Goal: Task Accomplishment & Management: Use online tool/utility

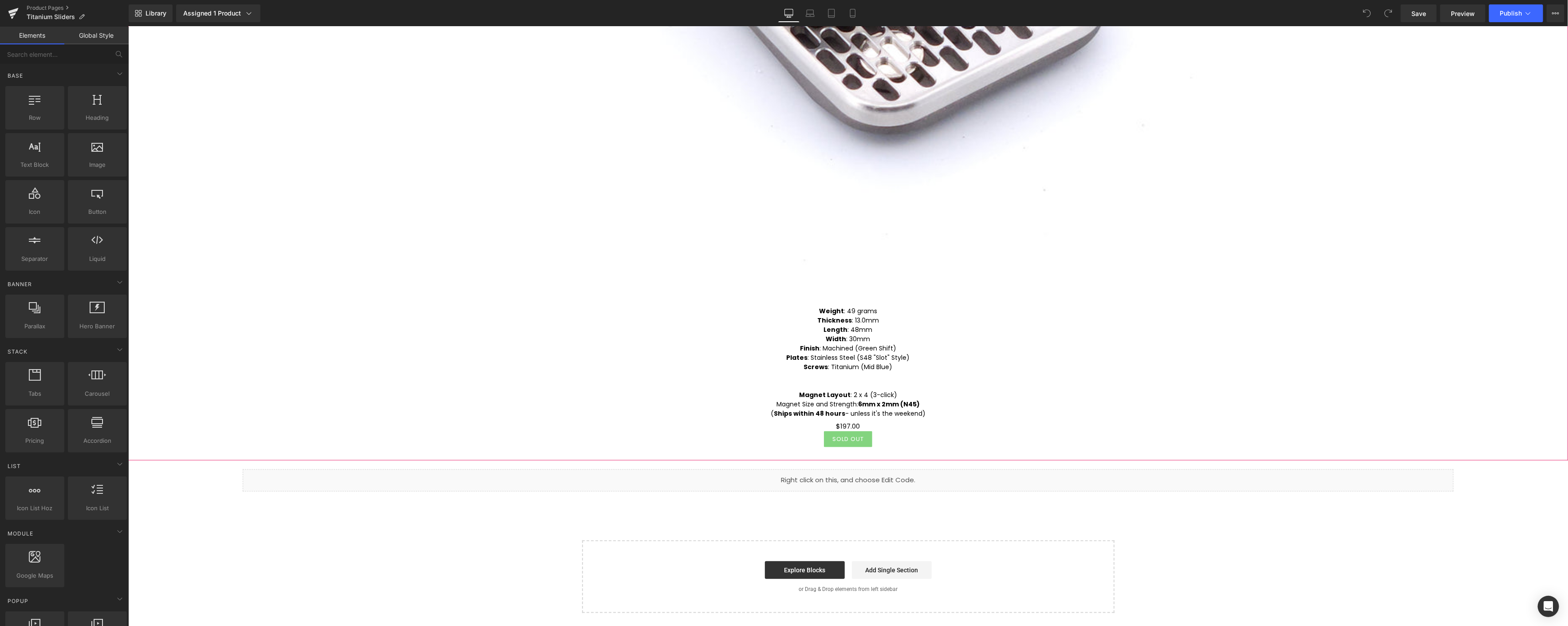
scroll to position [877, 0]
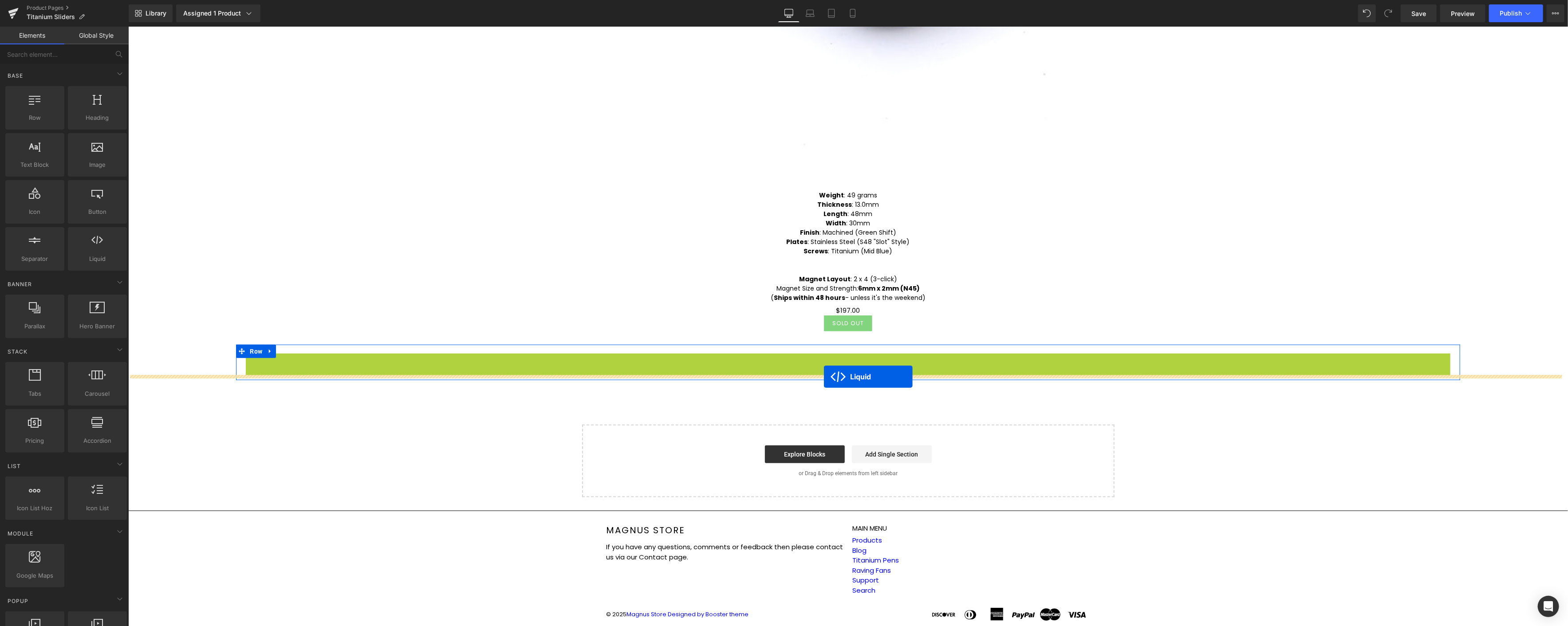
drag, startPoint x: 821, startPoint y: 355, endPoint x: 824, endPoint y: 377, distance: 22.2
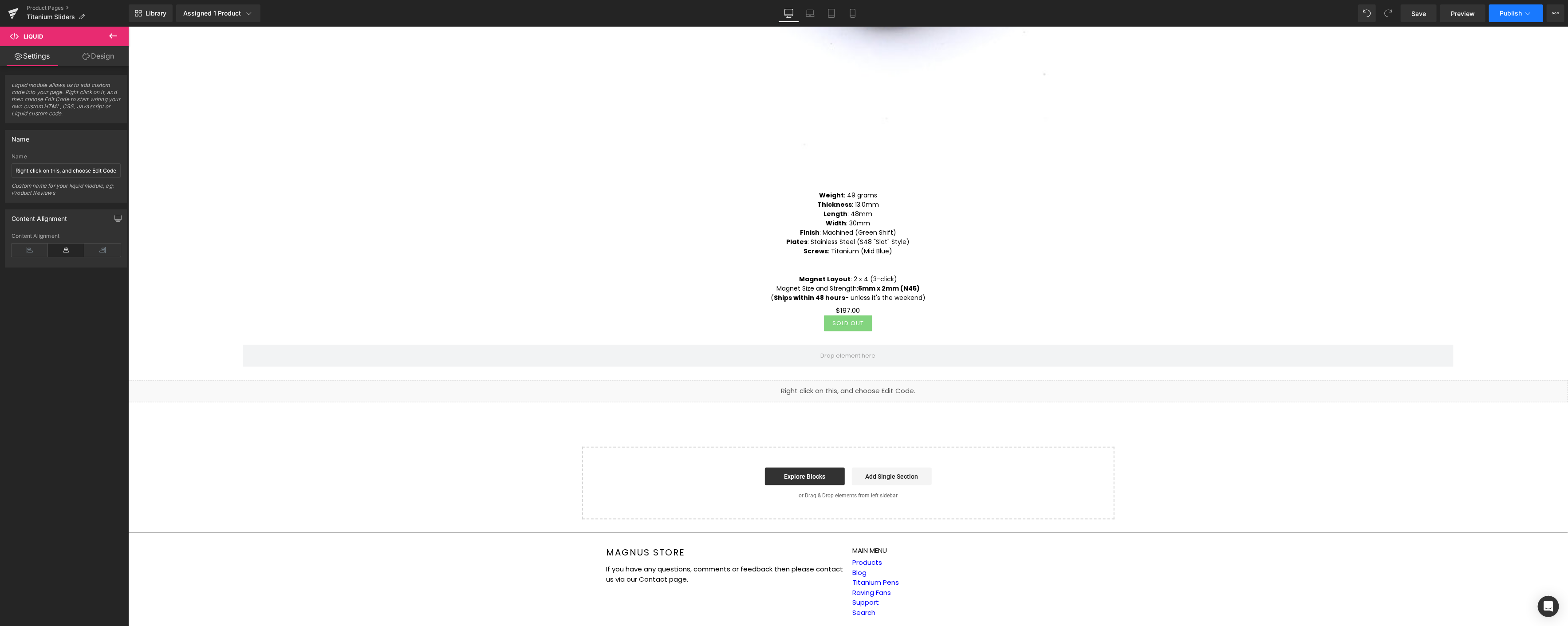
click at [1521, 16] on span "Publish" at bounding box center [1511, 13] width 22 height 7
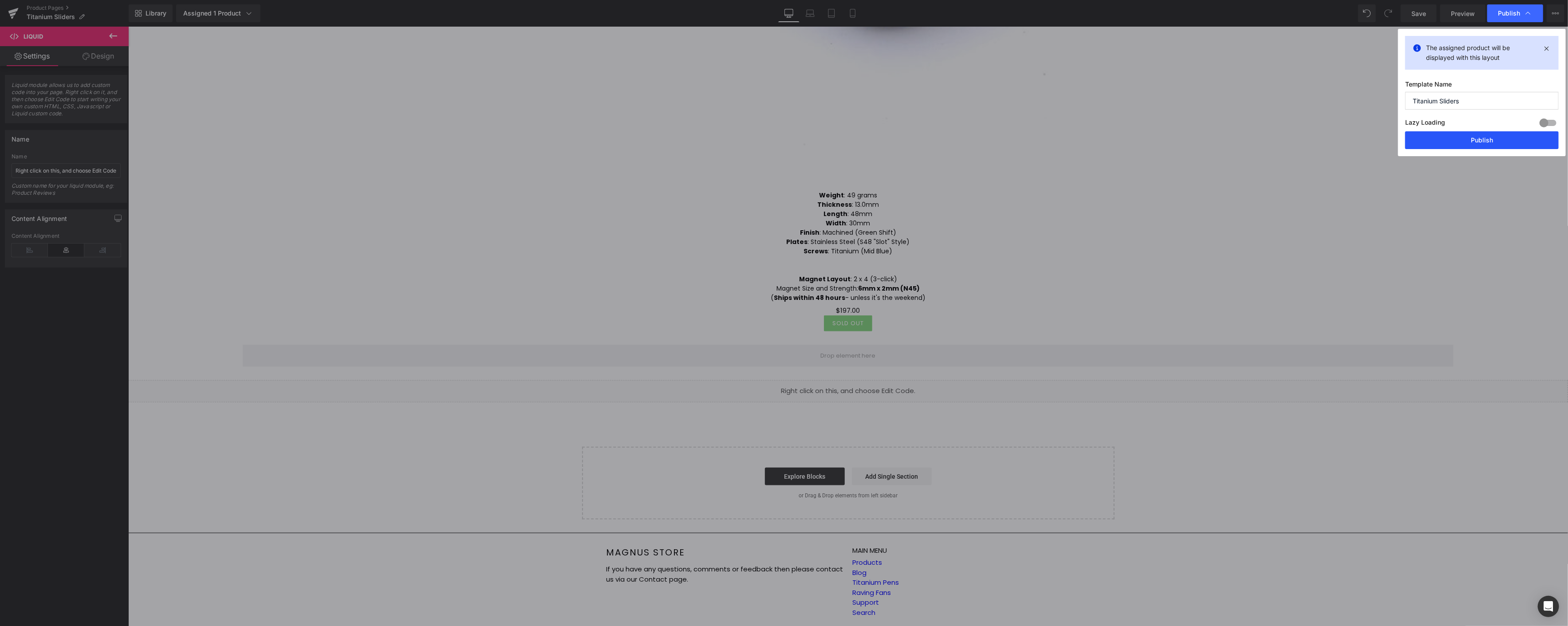
click at [1495, 142] on button "Publish" at bounding box center [1482, 140] width 153 height 18
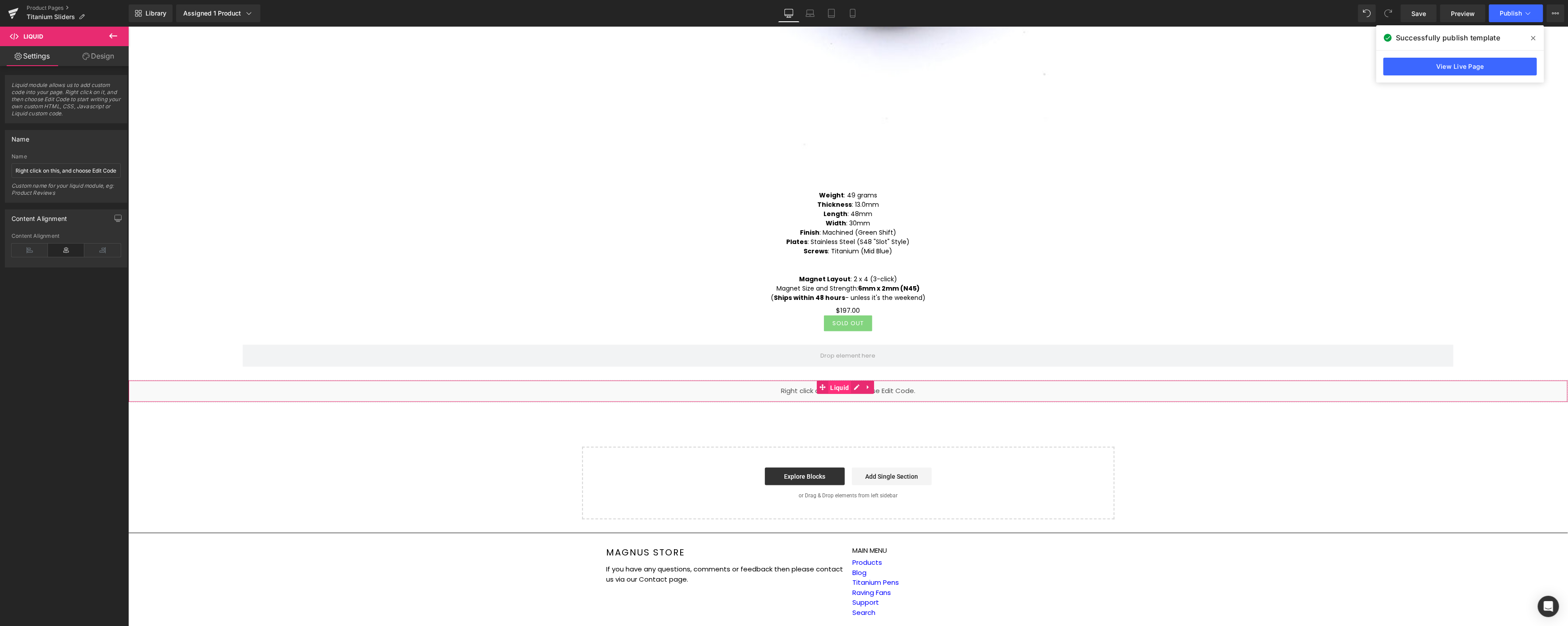
click at [842, 381] on span "Liquid" at bounding box center [839, 388] width 23 height 13
click at [105, 52] on link "Design" at bounding box center [99, 56] width 65 height 20
click at [37, 63] on link "Settings" at bounding box center [32, 56] width 65 height 20
click at [836, 381] on span "Liquid" at bounding box center [839, 388] width 23 height 13
click at [839, 381] on span "Liquid" at bounding box center [839, 388] width 23 height 13
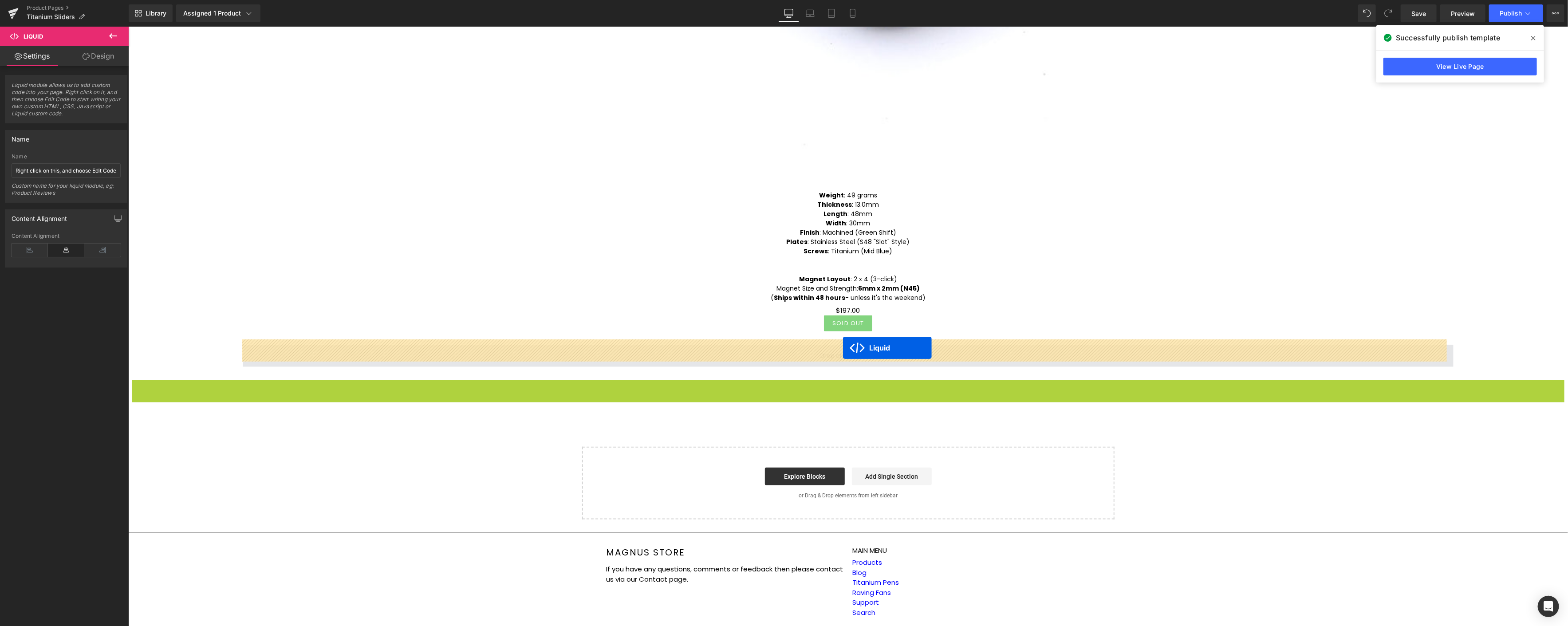
drag, startPoint x: 823, startPoint y: 384, endPoint x: 842, endPoint y: 347, distance: 41.6
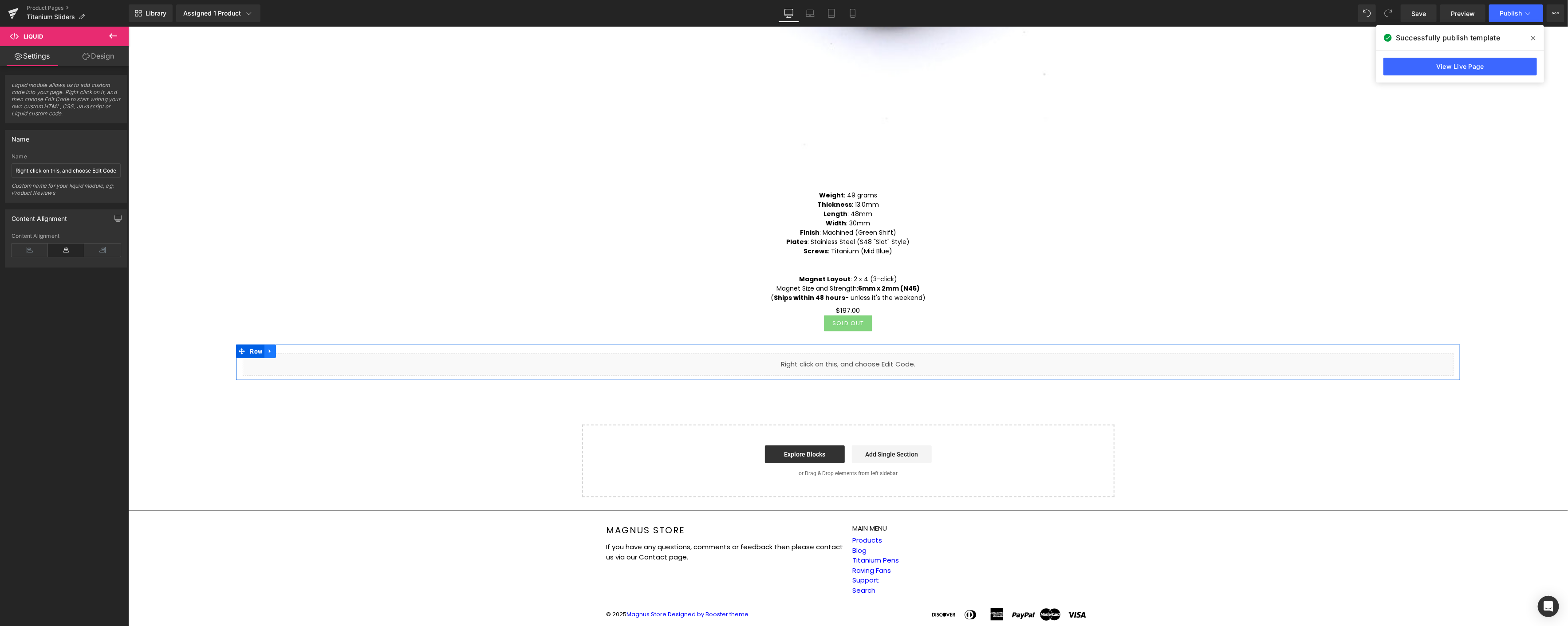
click at [249, 344] on ul "Row" at bounding box center [256, 351] width 40 height 13
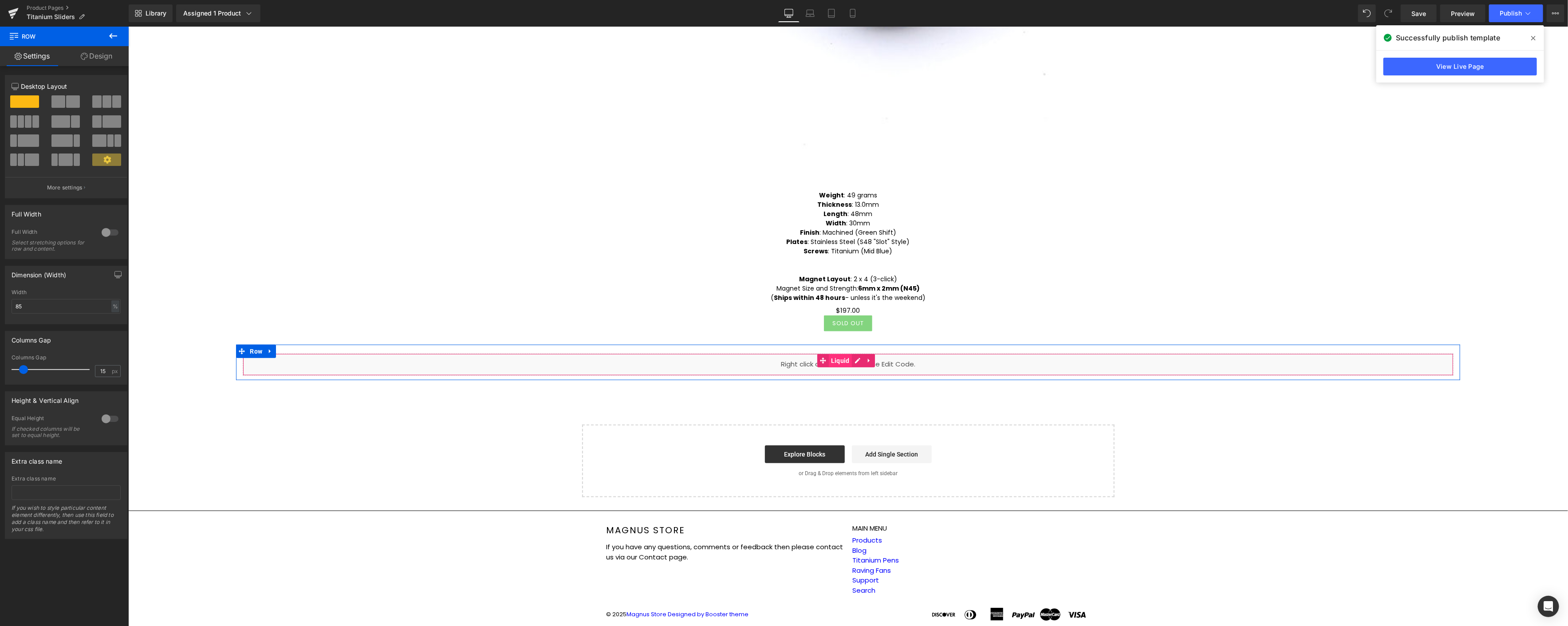
click at [834, 357] on span "Liquid" at bounding box center [840, 361] width 23 height 13
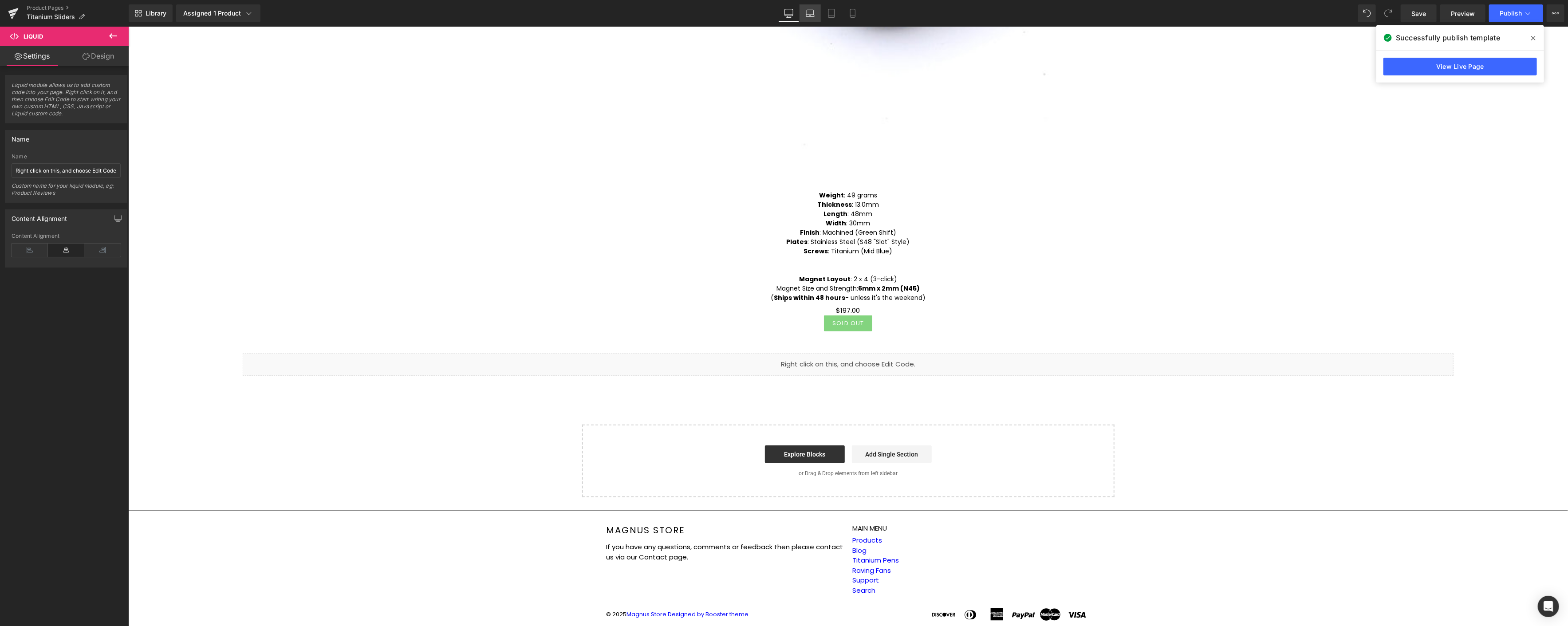
click at [812, 10] on icon at bounding box center [810, 13] width 9 height 9
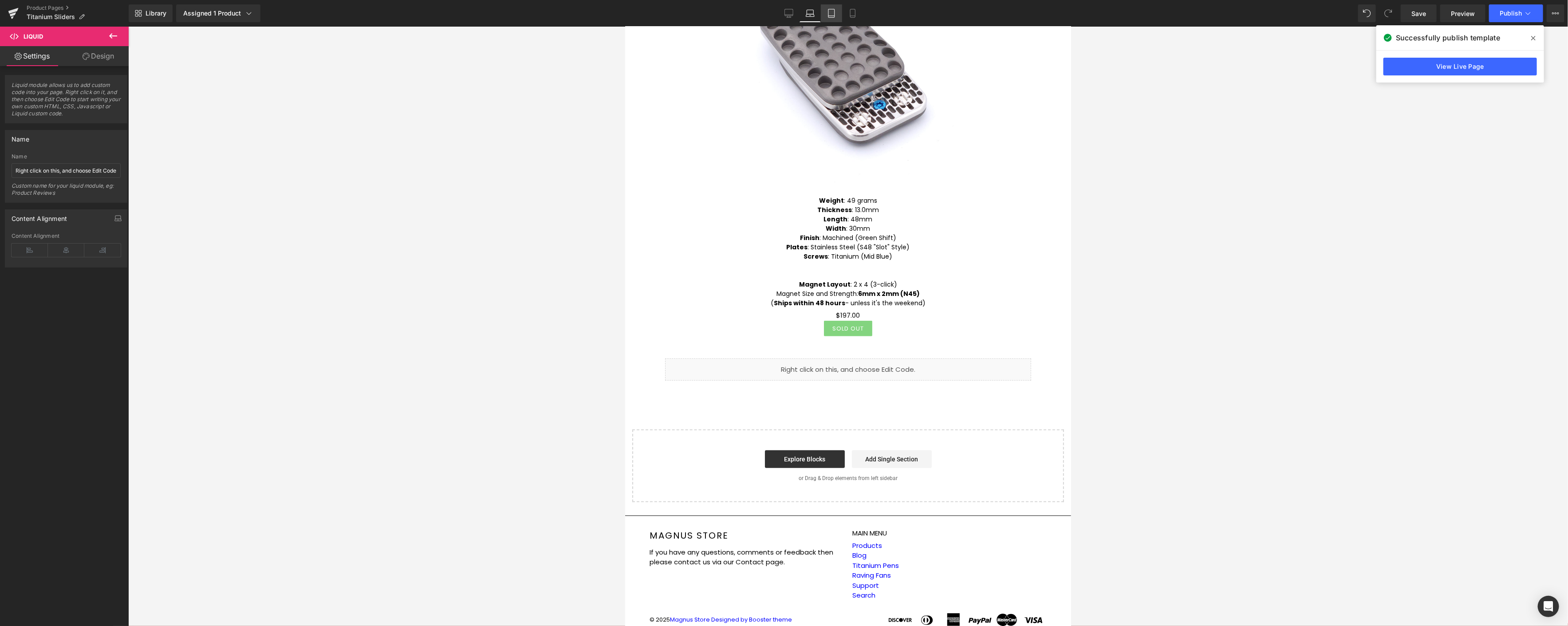
click at [827, 10] on icon at bounding box center [831, 13] width 9 height 9
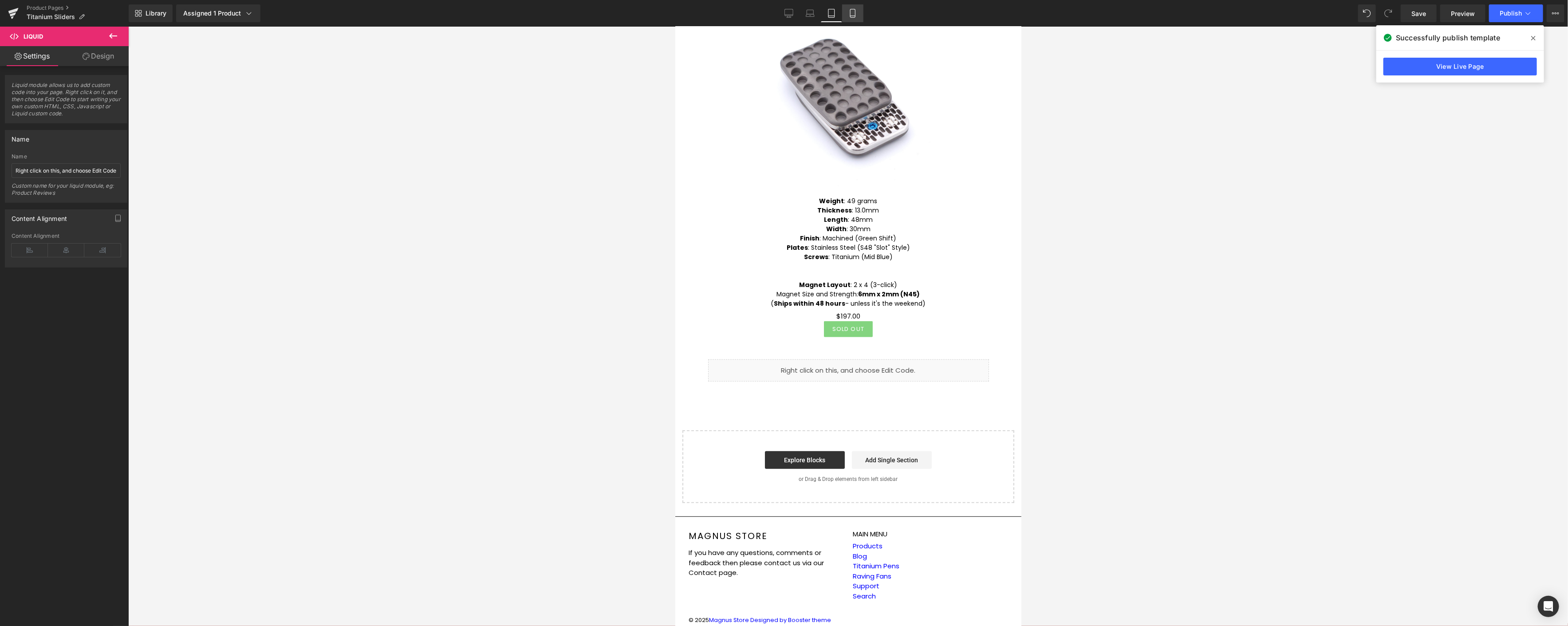
click at [849, 11] on icon at bounding box center [853, 13] width 9 height 9
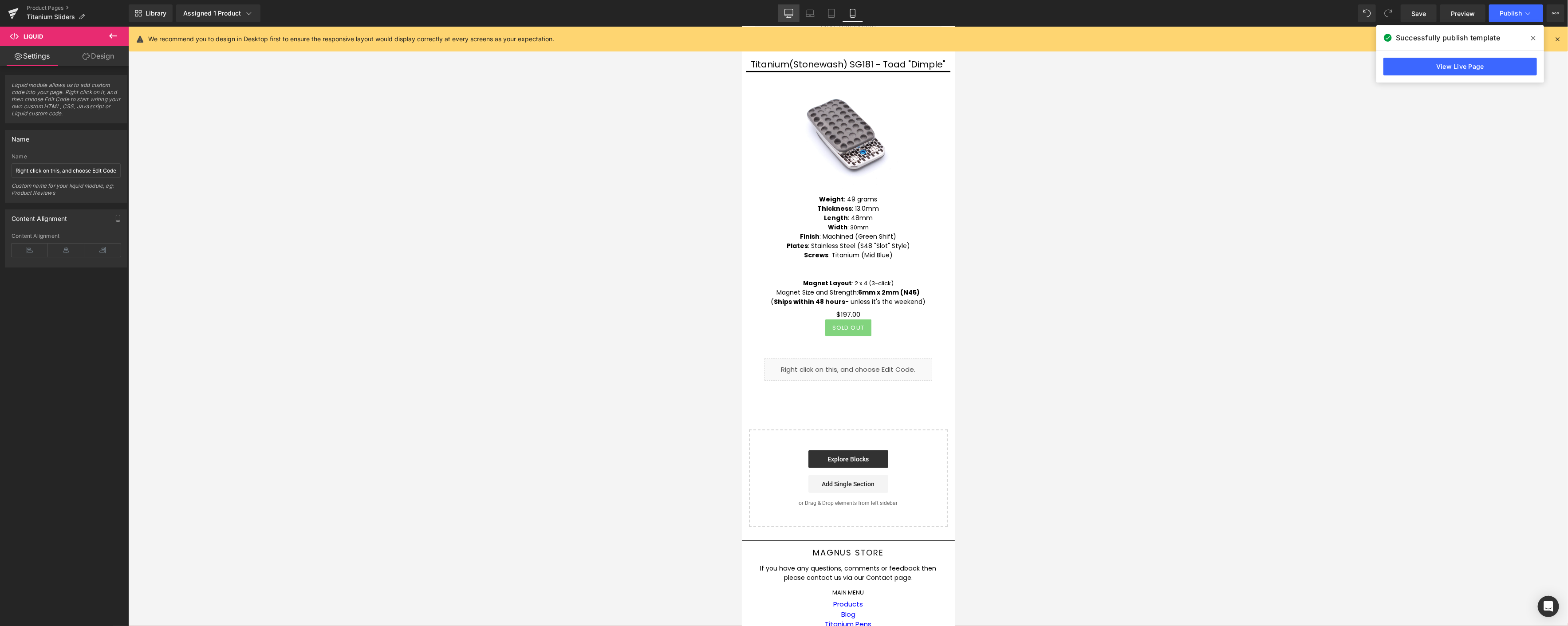
click at [787, 16] on icon at bounding box center [789, 13] width 9 height 9
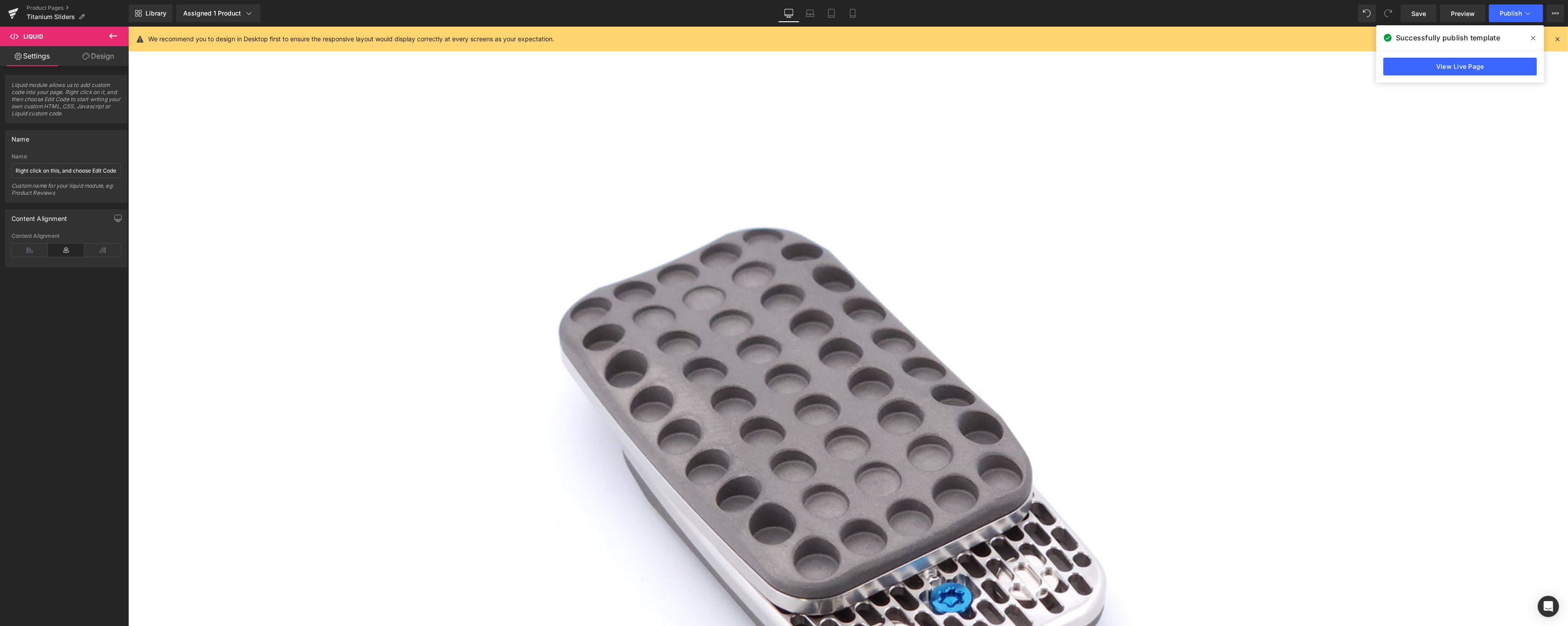
scroll to position [872, 0]
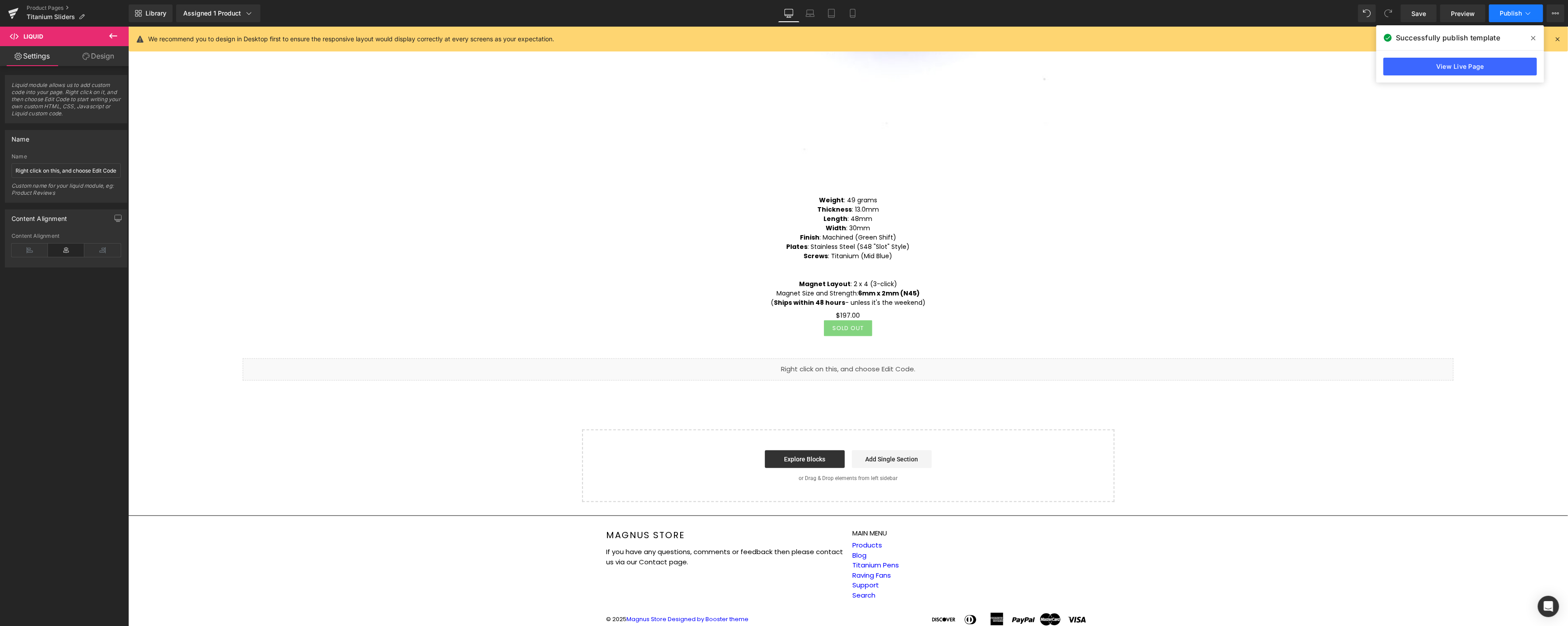
click at [1528, 10] on icon at bounding box center [1528, 13] width 9 height 9
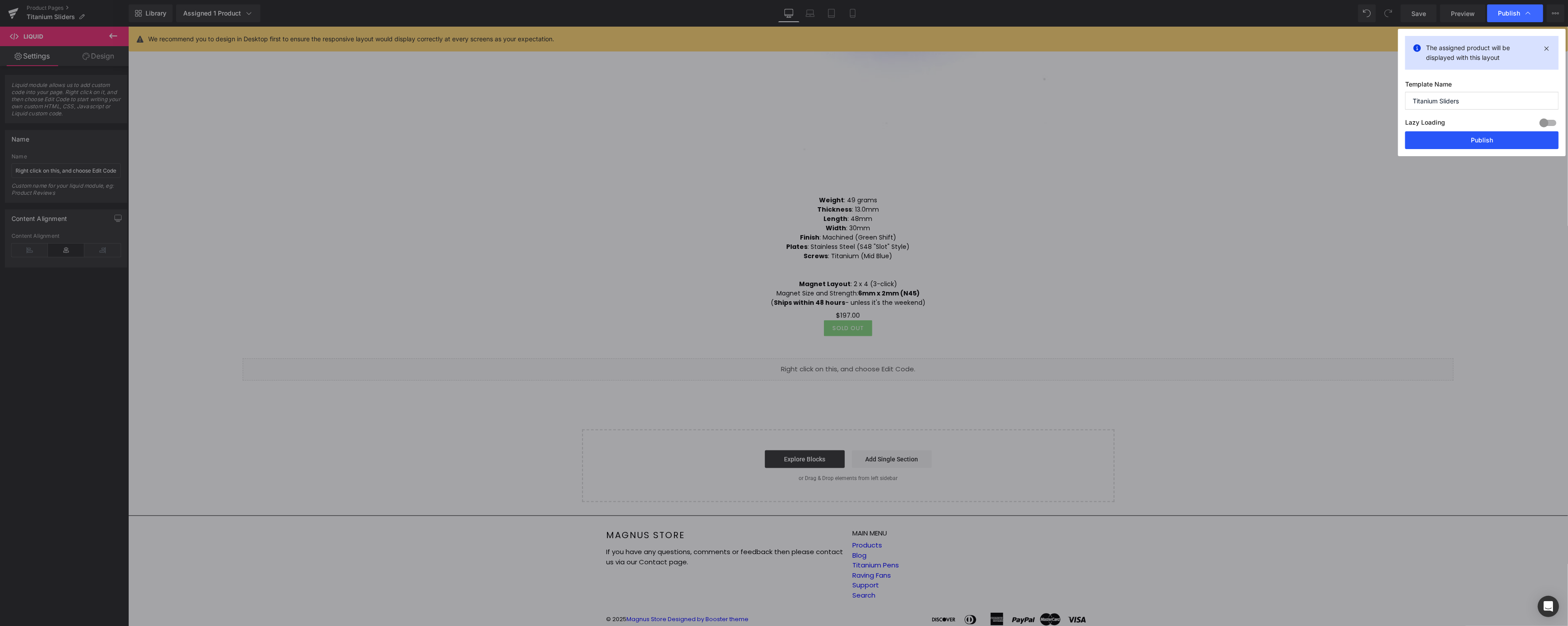
click at [1490, 148] on button "Publish" at bounding box center [1482, 140] width 153 height 18
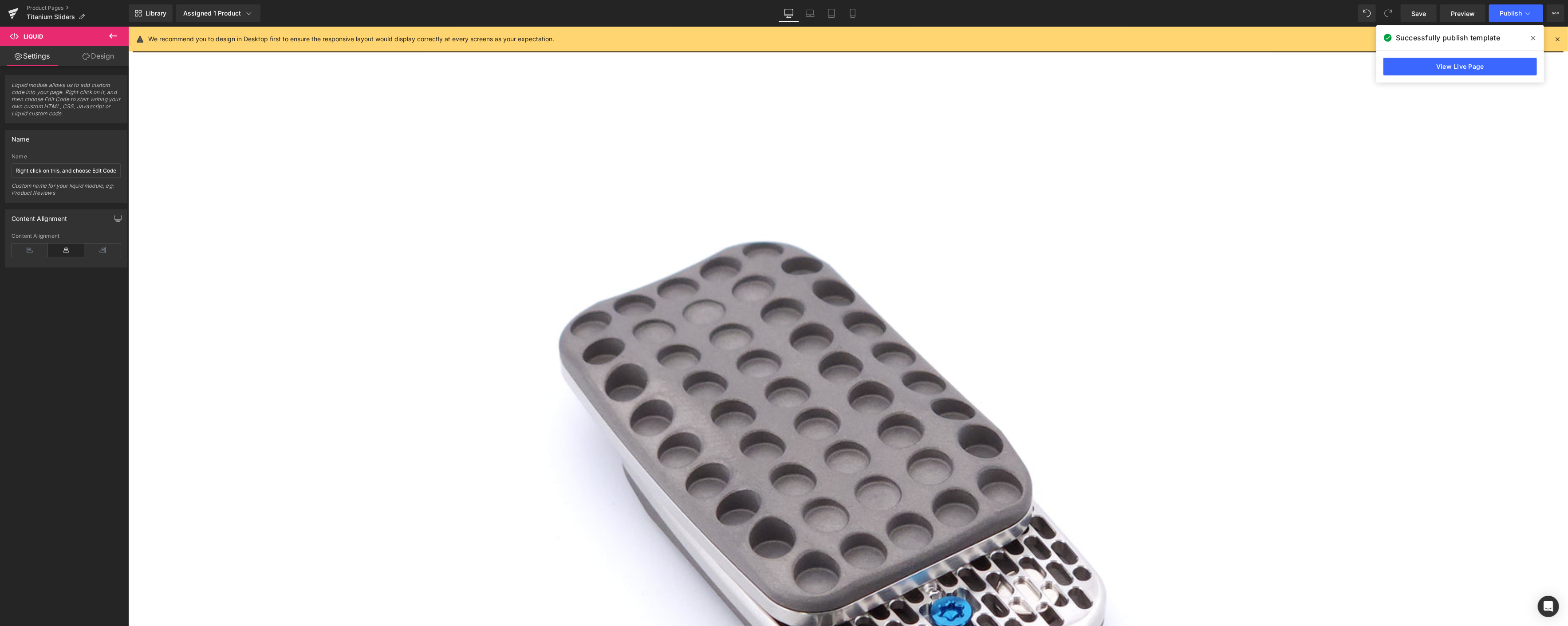
scroll to position [0, 0]
